Goal: Task Accomplishment & Management: Manage account settings

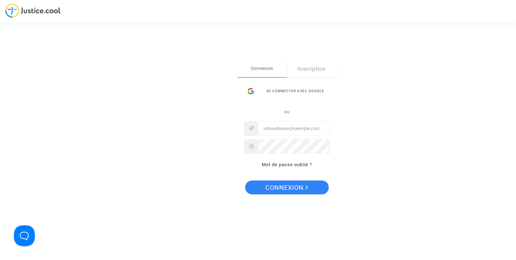
type input "contact@heliofinance.fr"
click at [287, 189] on span "Connexion" at bounding box center [286, 188] width 43 height 15
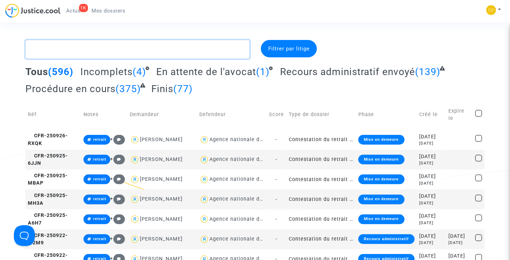
click at [120, 49] on textarea at bounding box center [137, 49] width 225 height 19
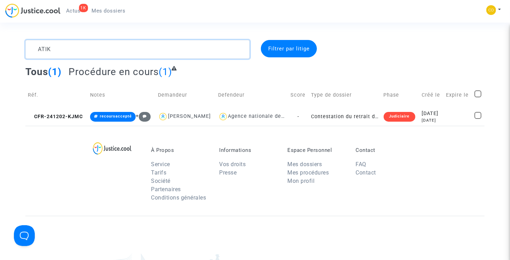
type textarea "ATIK"
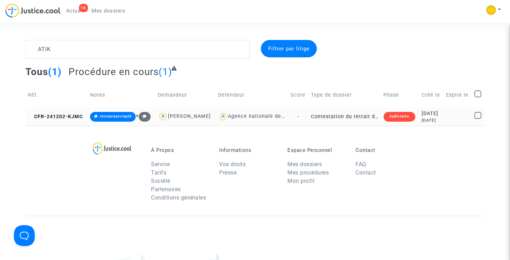
click at [316, 120] on td "Contestation du retrait de [PERSON_NAME] par l'ANAH (mandataire)" at bounding box center [345, 117] width 72 height 18
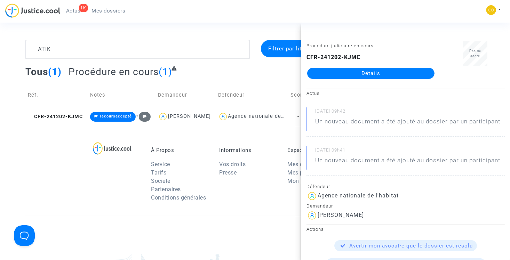
click at [360, 71] on link "Détails" at bounding box center [370, 73] width 127 height 11
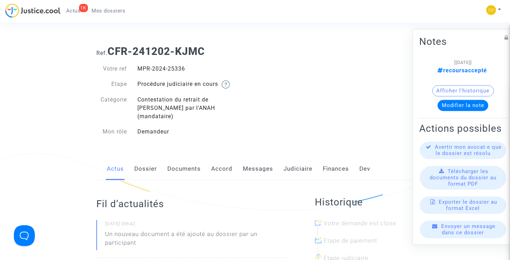
click at [193, 162] on link "Documents" at bounding box center [183, 169] width 33 height 23
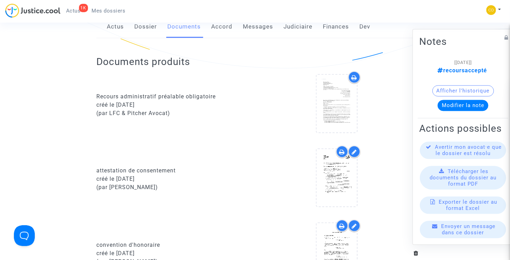
scroll to position [174, 0]
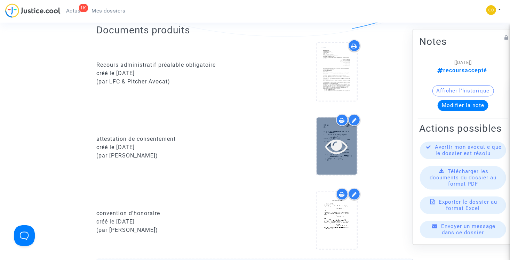
click at [340, 136] on icon at bounding box center [337, 146] width 23 height 22
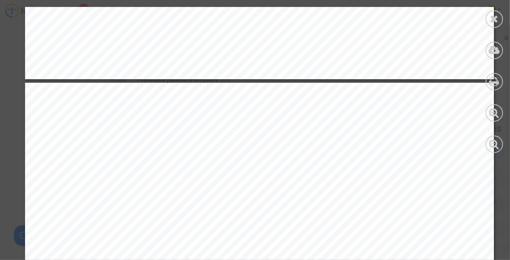
scroll to position [0, 0]
click at [489, 23] on div at bounding box center [494, 18] width 17 height 17
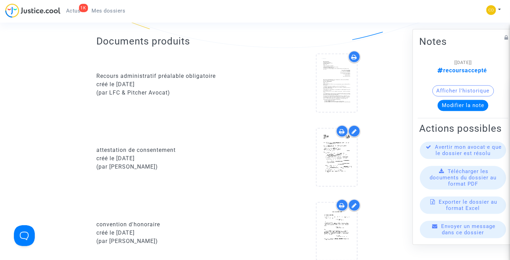
scroll to position [174, 0]
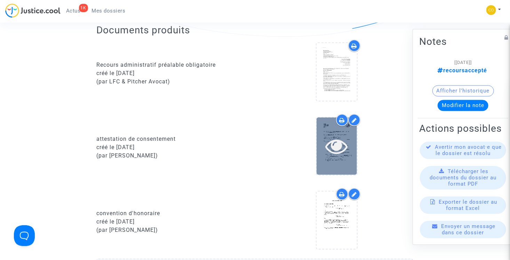
click at [337, 140] on icon at bounding box center [337, 146] width 23 height 22
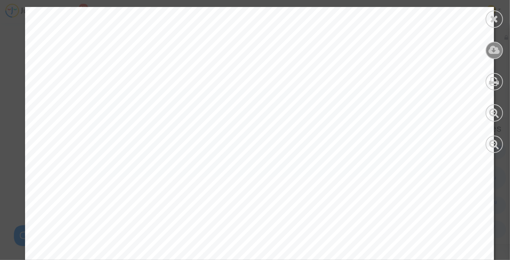
click at [496, 54] on icon at bounding box center [494, 50] width 11 height 10
